Goal: Transaction & Acquisition: Purchase product/service

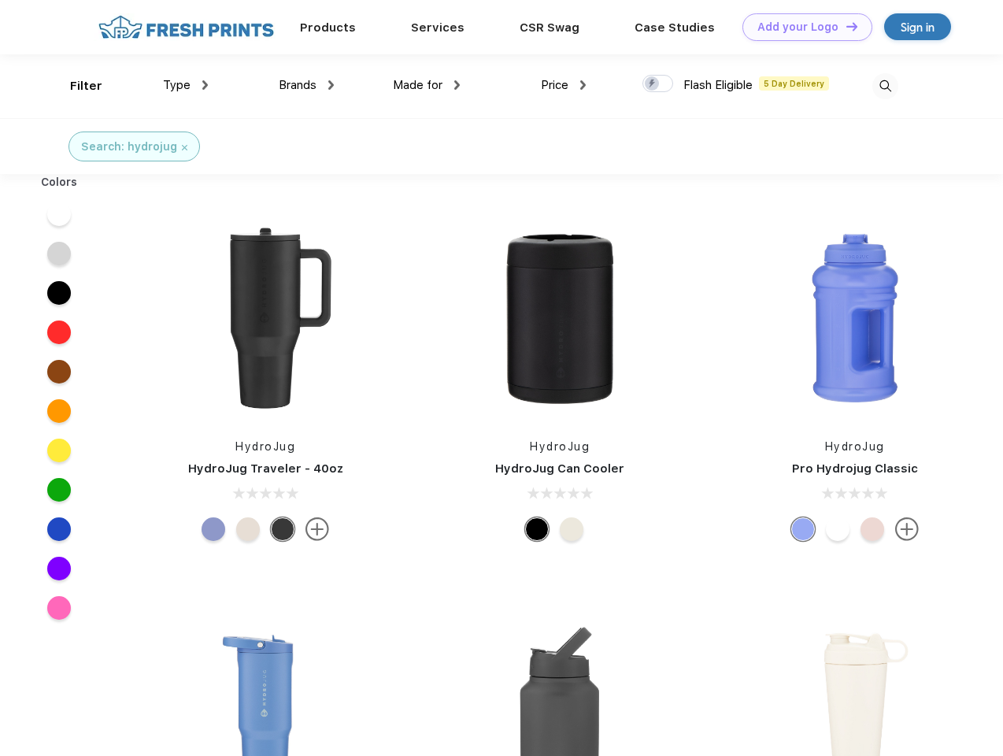
click at [801, 27] on link "Add your Logo Design Tool" at bounding box center [807, 27] width 130 height 28
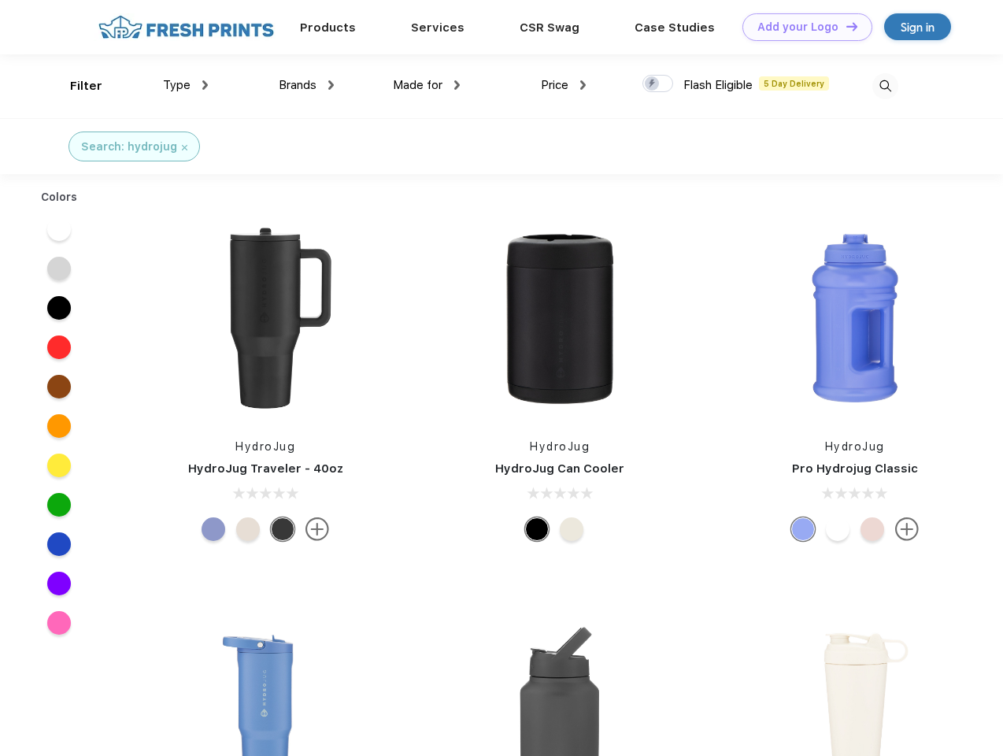
click at [0, 0] on div "Design Tool" at bounding box center [0, 0] width 0 height 0
click at [845, 26] on link "Add your Logo Design Tool" at bounding box center [807, 27] width 130 height 28
click at [76, 86] on div "Filter" at bounding box center [86, 86] width 32 height 18
click at [186, 85] on span "Type" at bounding box center [177, 85] width 28 height 14
click at [306, 85] on span "Brands" at bounding box center [298, 85] width 38 height 14
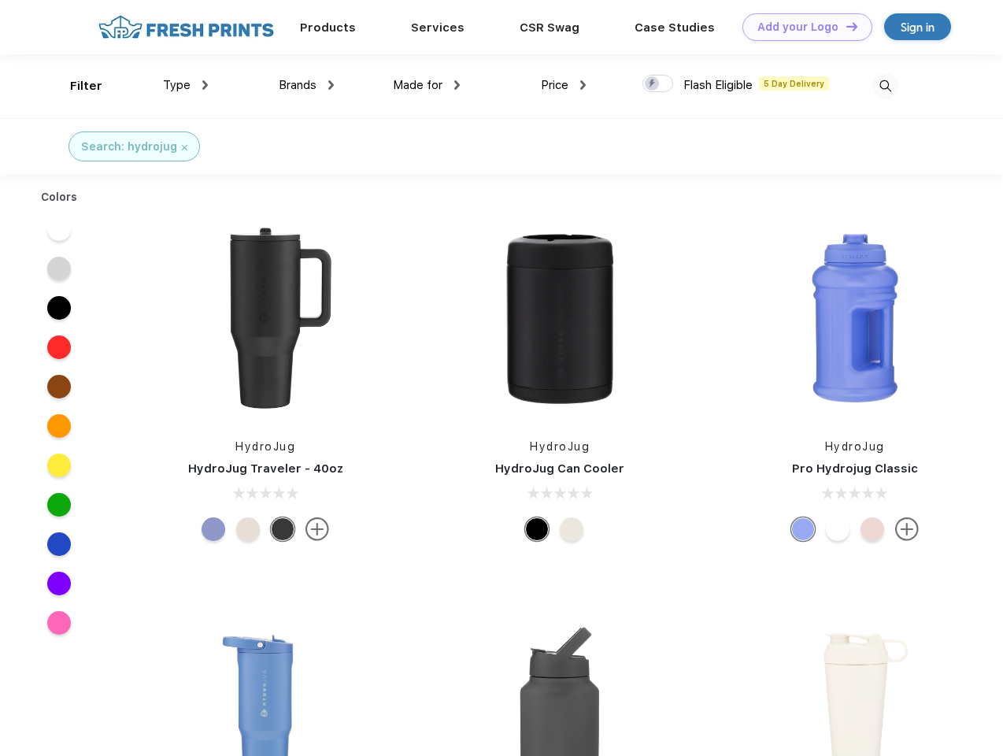
click at [427, 85] on span "Made for" at bounding box center [418, 85] width 50 height 14
click at [564, 85] on span "Price" at bounding box center [555, 85] width 28 height 14
click at [658, 84] on div at bounding box center [657, 83] width 31 height 17
click at [653, 84] on input "checkbox" at bounding box center [647, 79] width 10 height 10
click at [885, 86] on img at bounding box center [885, 86] width 26 height 26
